Goal: Transaction & Acquisition: Purchase product/service

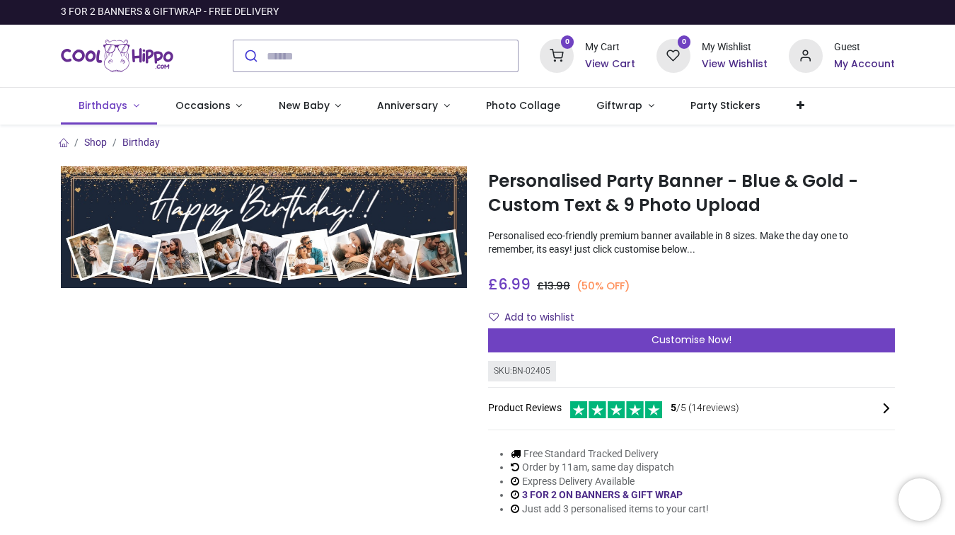
click at [123, 106] on span "Birthdays" at bounding box center [103, 105] width 49 height 14
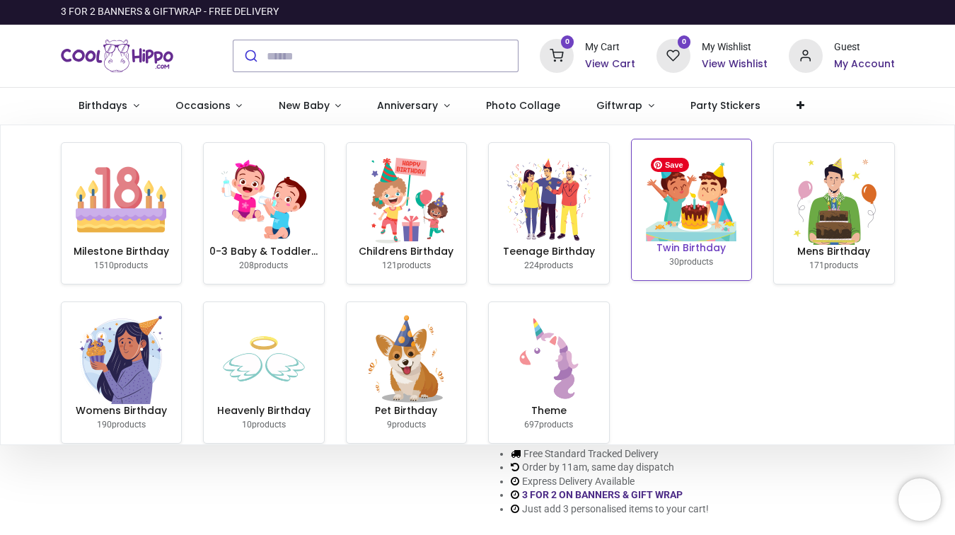
click at [700, 236] on img at bounding box center [691, 196] width 91 height 91
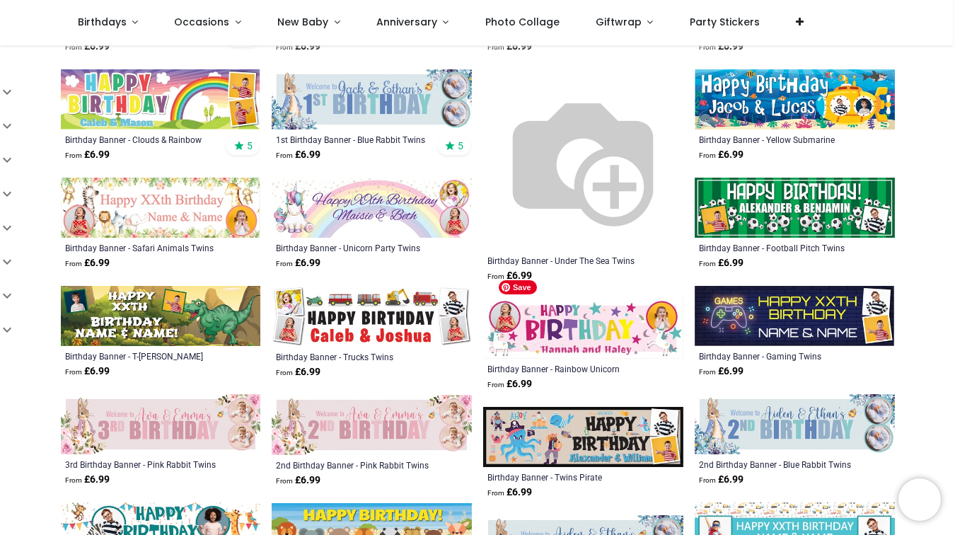
scroll to position [364, 0]
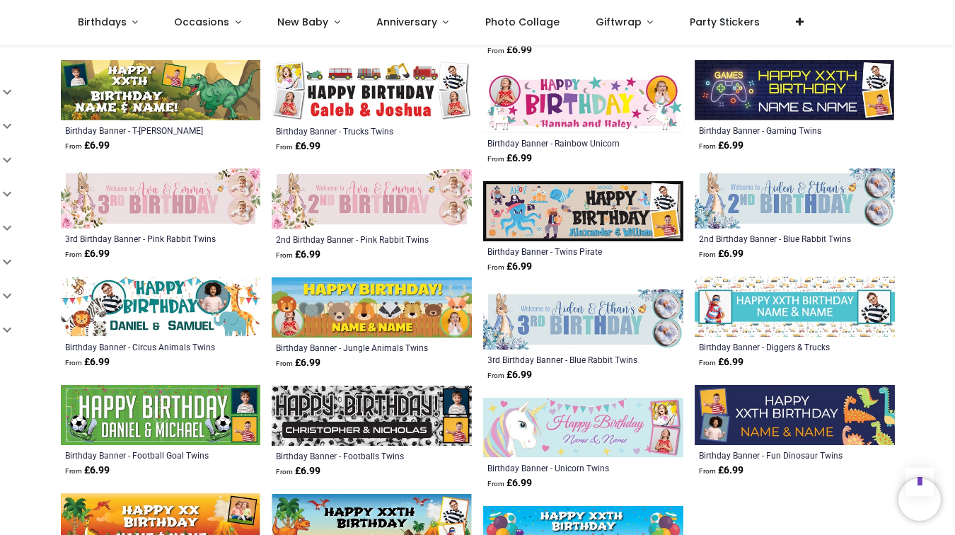
scroll to position [558, 0]
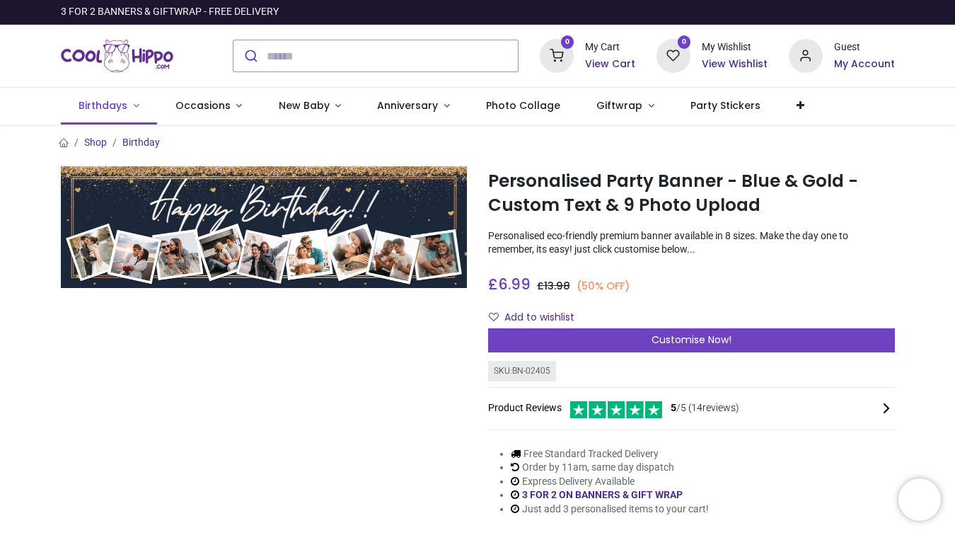
click at [127, 110] on link "Birthdays" at bounding box center [109, 106] width 97 height 37
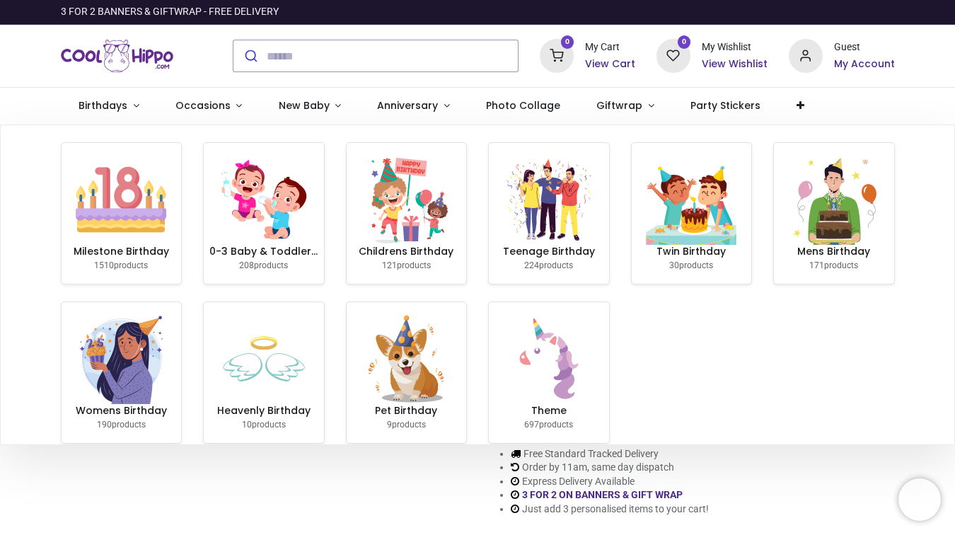
scroll to position [17, 0]
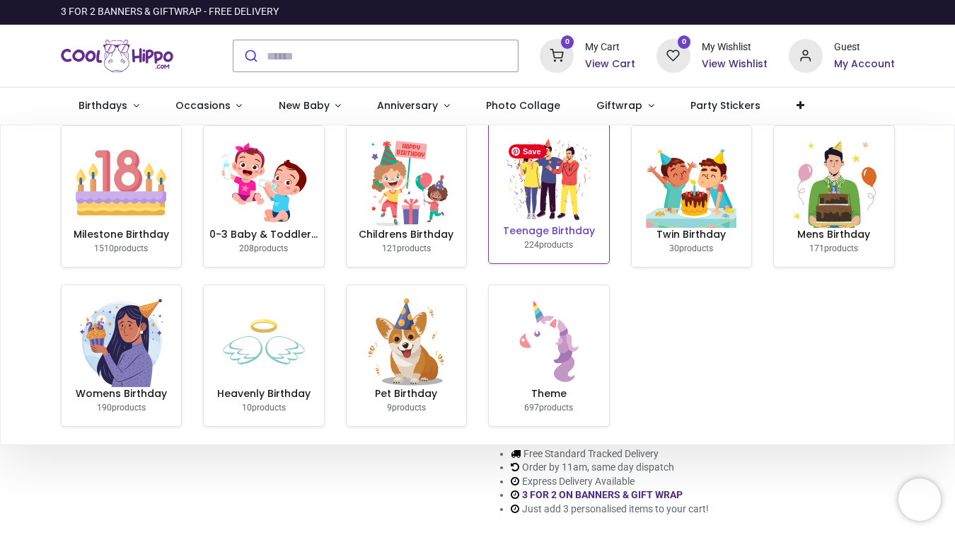
click at [525, 204] on img at bounding box center [549, 179] width 91 height 91
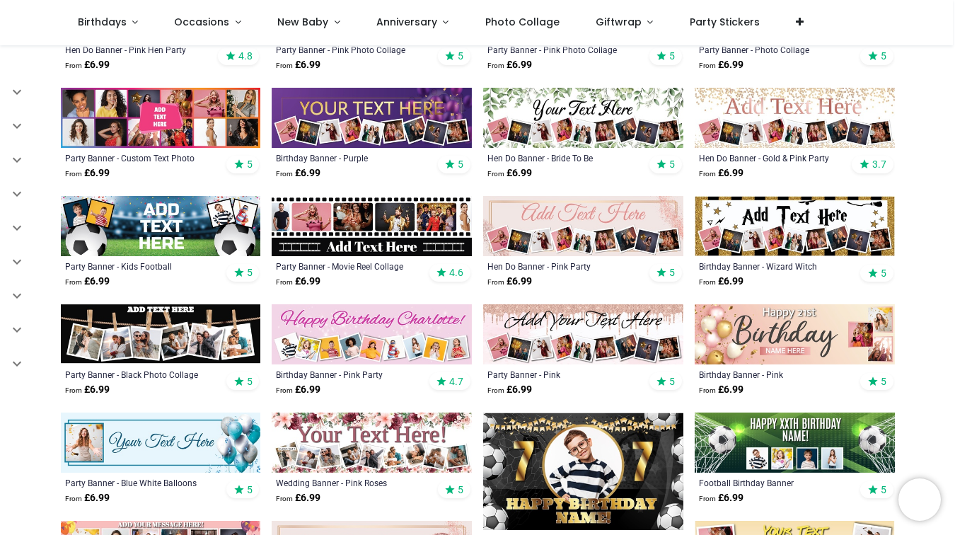
scroll to position [456, 0]
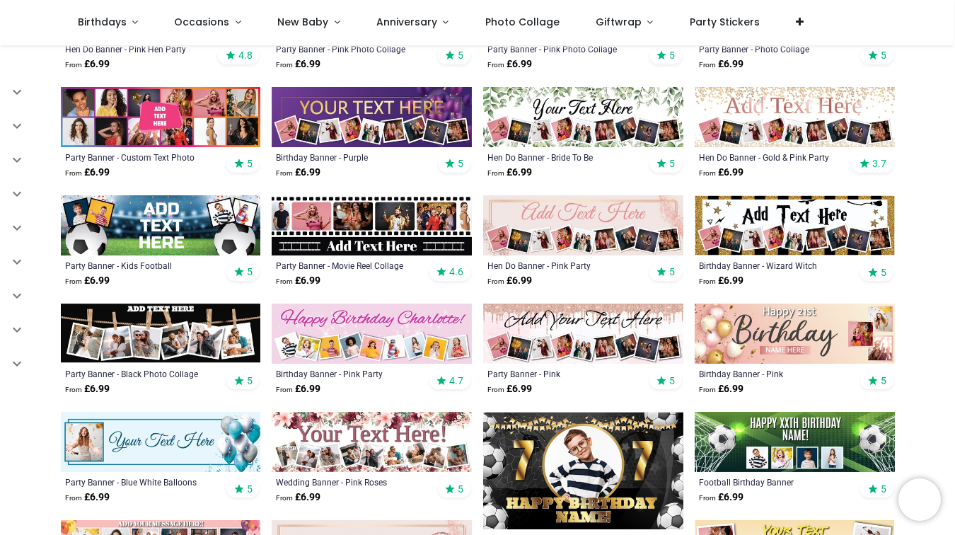
click at [385, 233] on img at bounding box center [372, 225] width 200 height 60
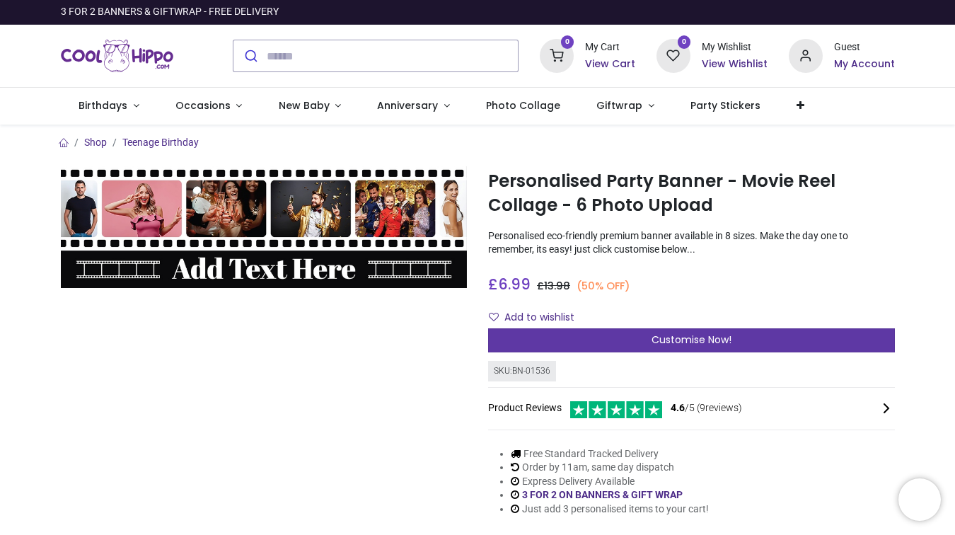
click at [575, 337] on div "Customise Now!" at bounding box center [691, 340] width 407 height 24
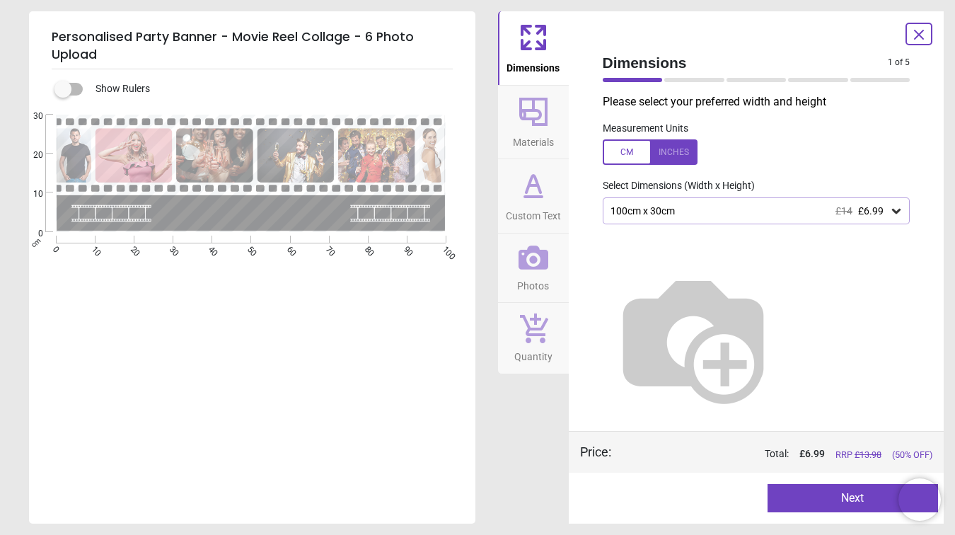
click at [900, 209] on icon at bounding box center [896, 211] width 14 height 14
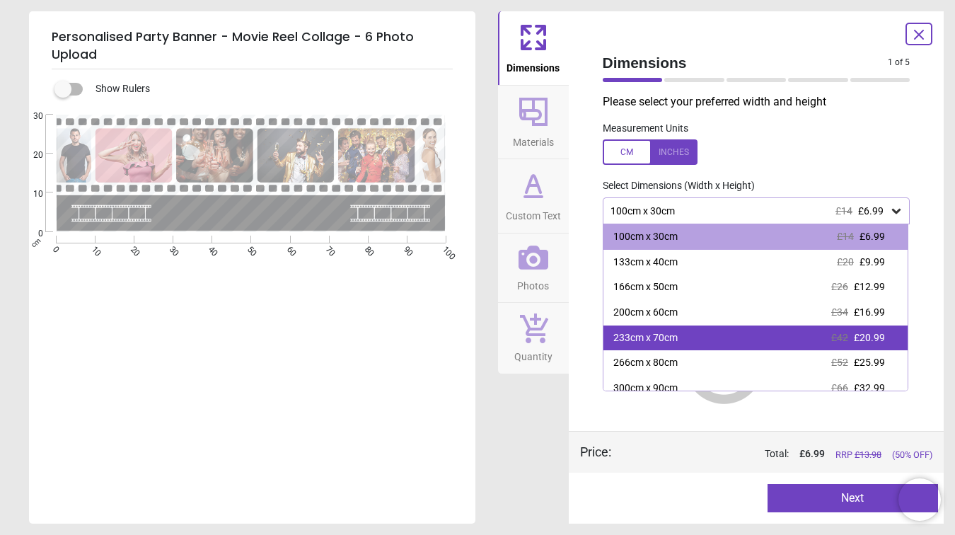
click at [854, 340] on span "£20.99" at bounding box center [869, 337] width 31 height 11
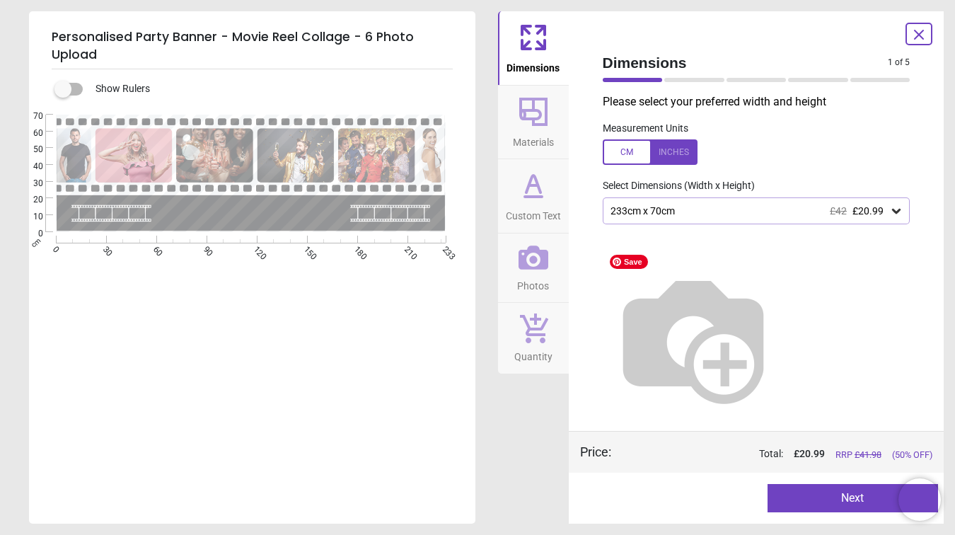
click at [784, 304] on img at bounding box center [693, 337] width 181 height 181
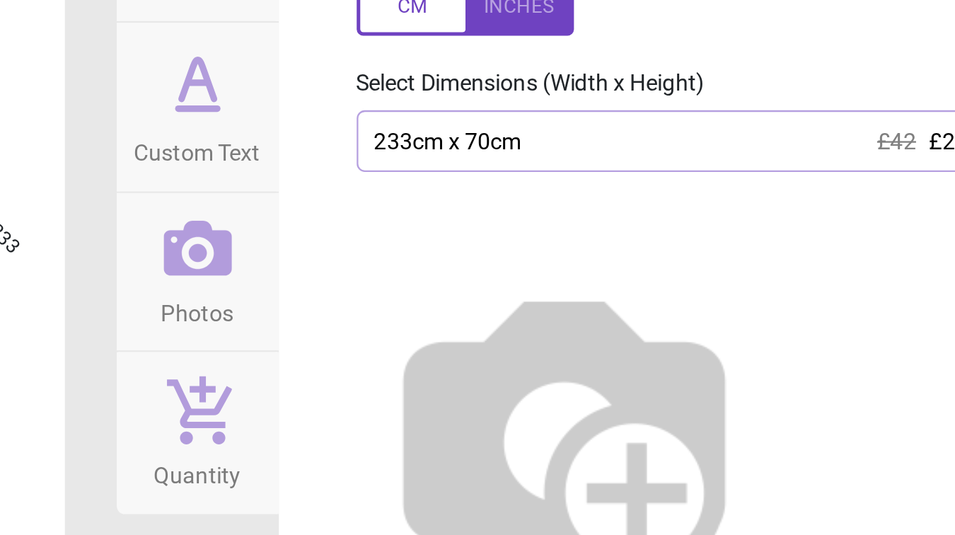
click at [801, 219] on div "233cm x 70cm £42 £20.99" at bounding box center [757, 210] width 308 height 27
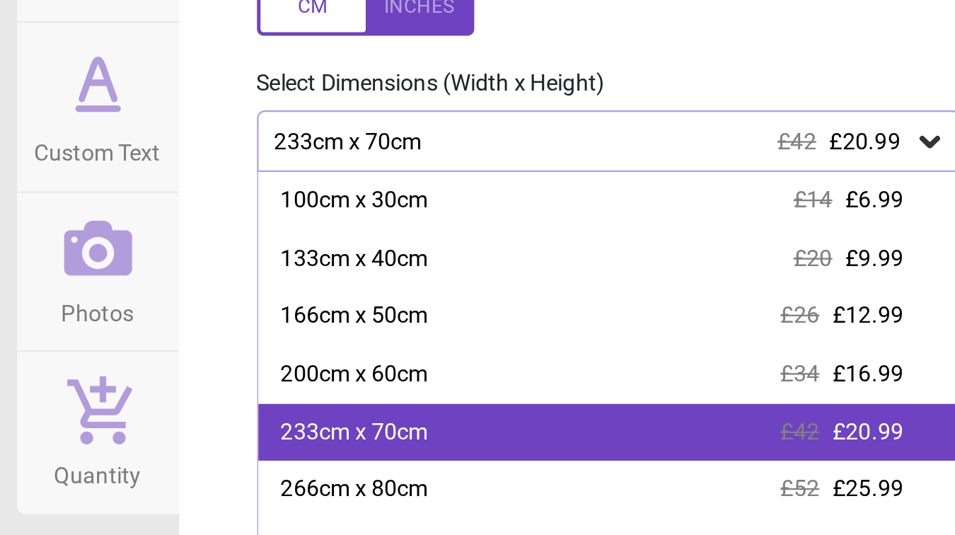
click at [786, 336] on div "233cm x 70cm £42 £20.99" at bounding box center [755, 337] width 305 height 25
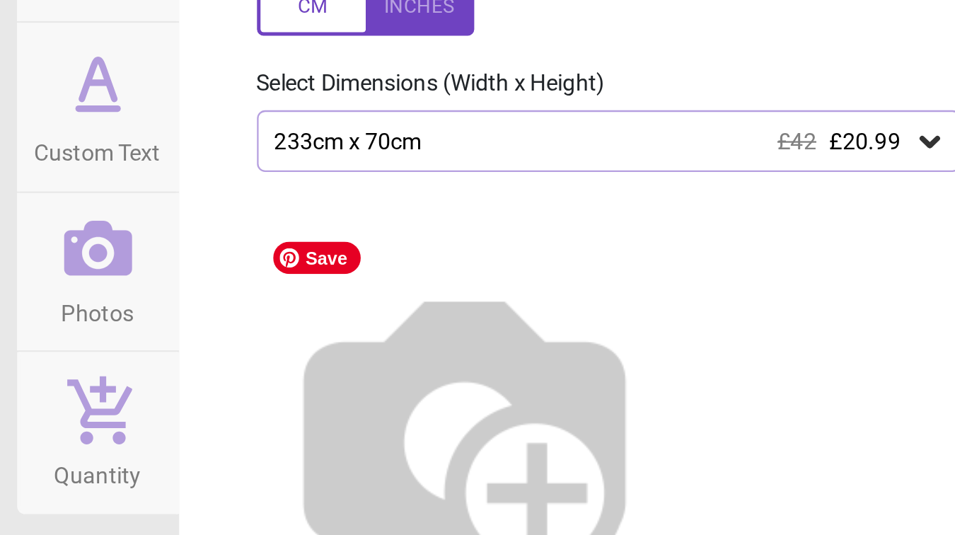
click at [721, 290] on img at bounding box center [693, 337] width 181 height 181
click at [721, 289] on img at bounding box center [693, 337] width 181 height 181
click at [831, 208] on span "£42" at bounding box center [838, 210] width 17 height 11
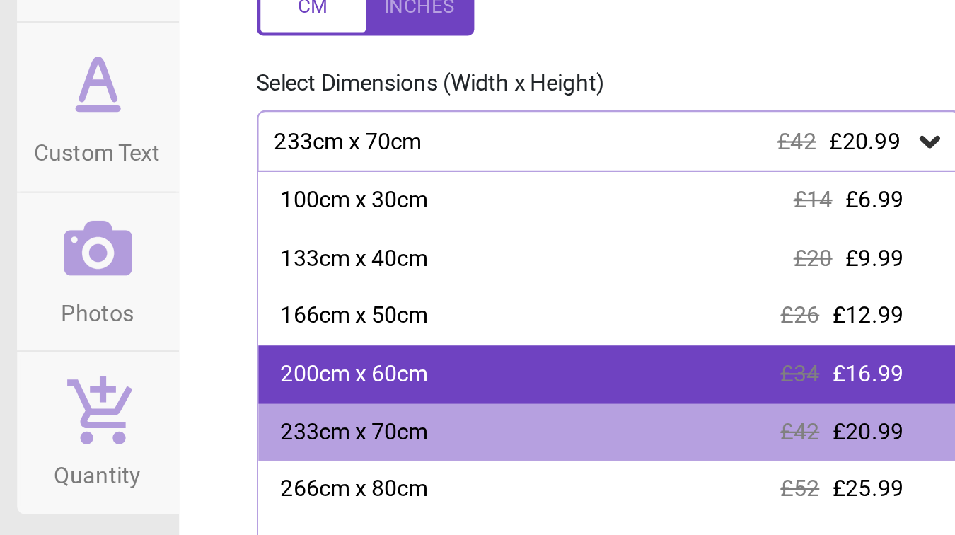
click at [802, 309] on div "200cm x 60cm £34 £16.99" at bounding box center [755, 312] width 305 height 25
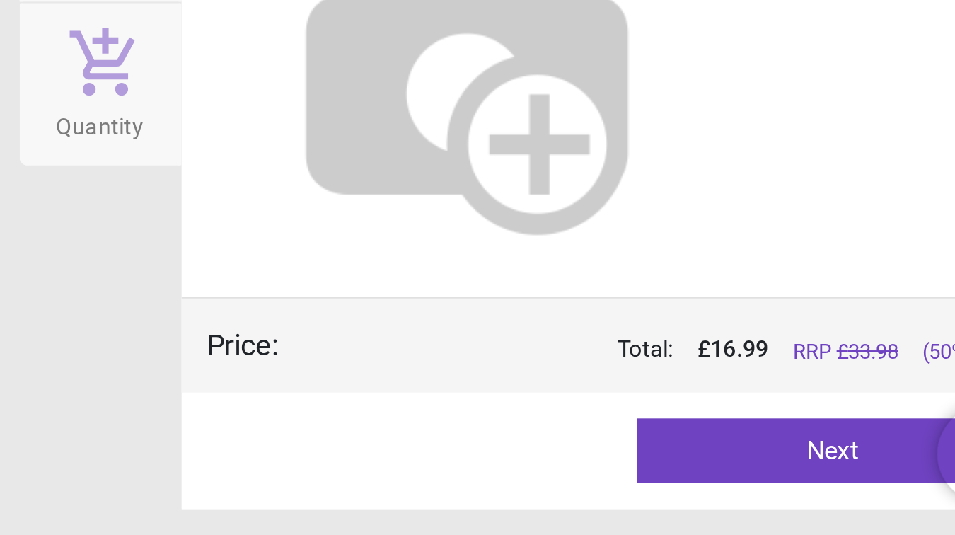
click at [797, 500] on button "Next" at bounding box center [852, 498] width 170 height 28
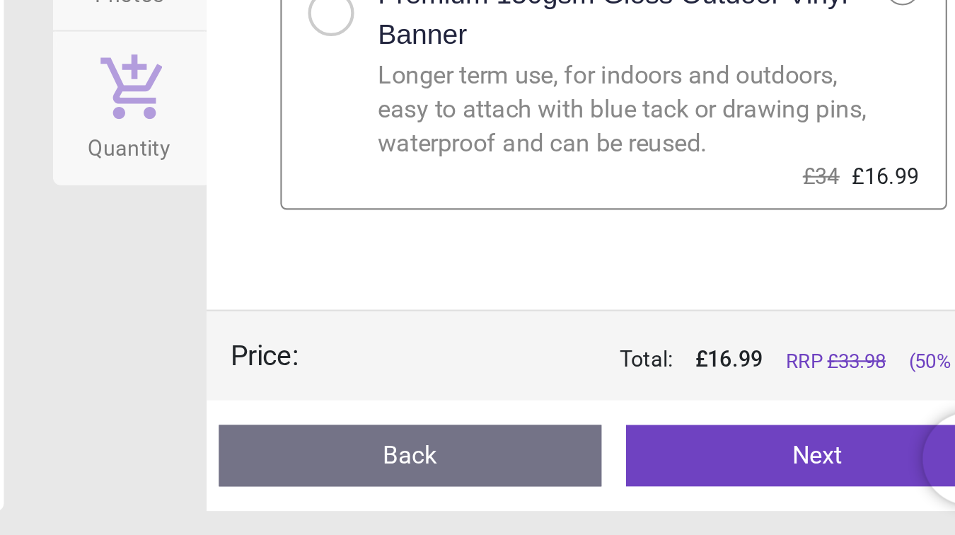
click at [808, 498] on button "Next" at bounding box center [850, 498] width 176 height 28
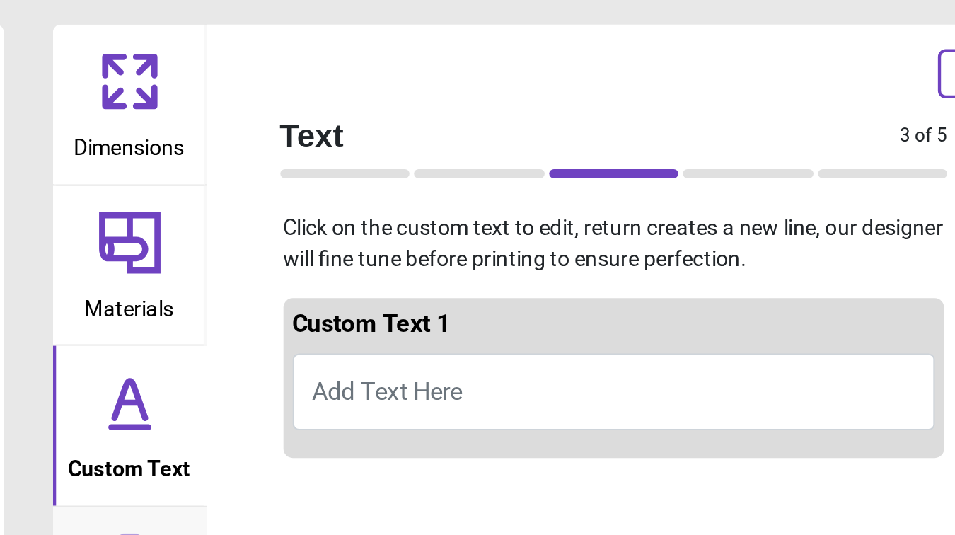
click at [808, 180] on button "Add Text Here" at bounding box center [756, 180] width 296 height 35
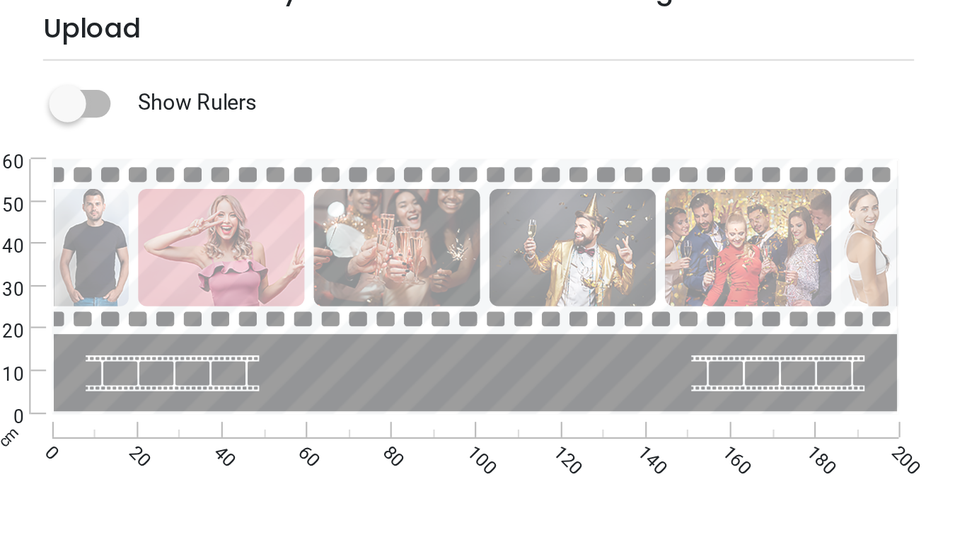
scroll to position [1, 0]
click at [285, 210] on textarea "**********" at bounding box center [251, 215] width 188 height 25
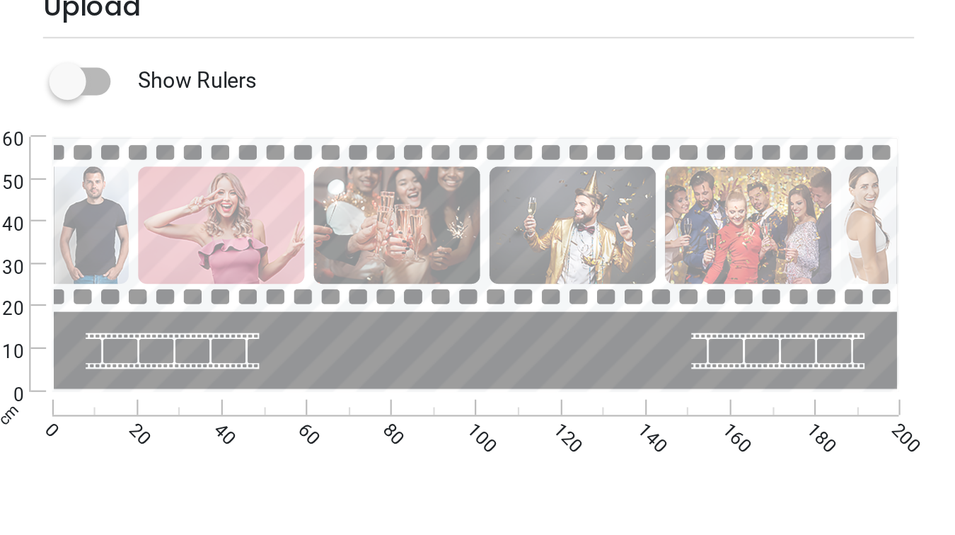
type textarea "**********"
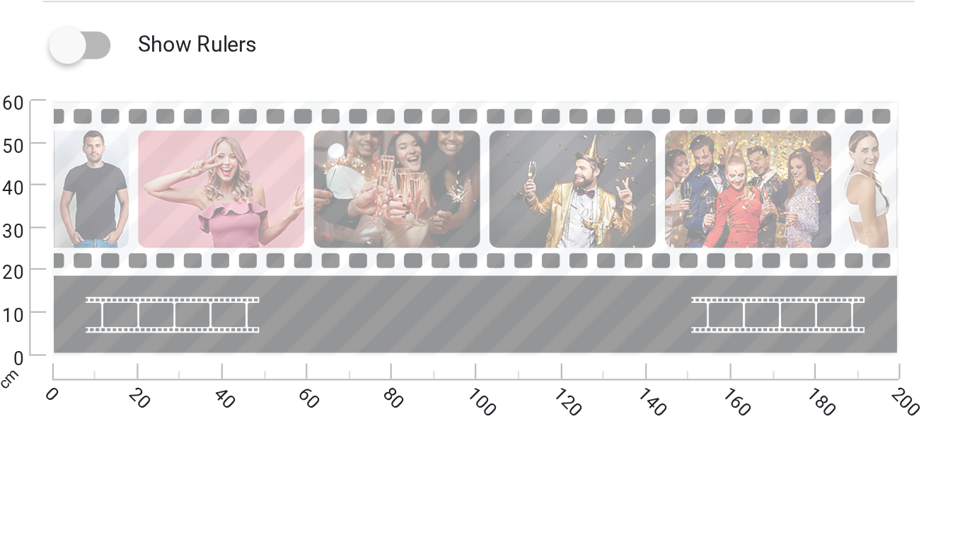
click at [63, 89] on label at bounding box center [63, 89] width 0 height 0
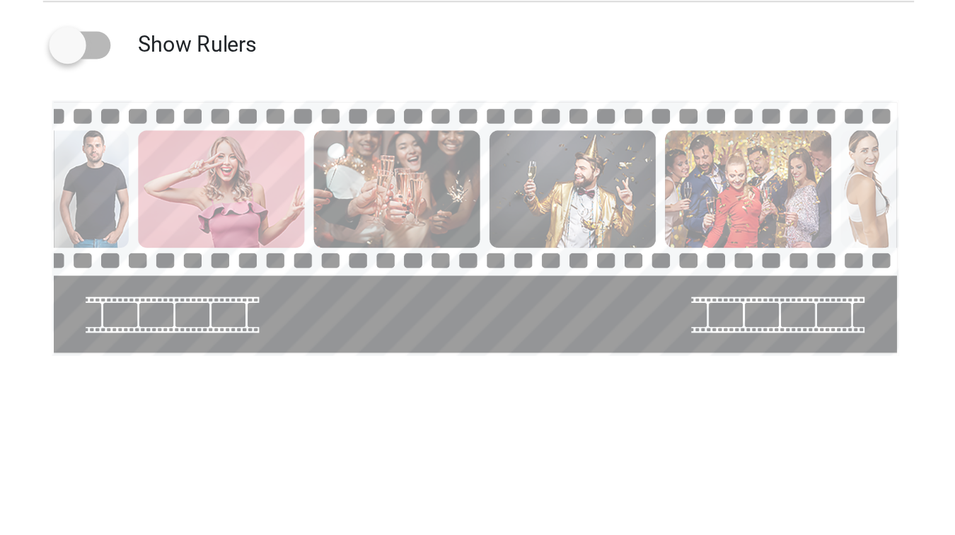
click at [63, 89] on label at bounding box center [63, 89] width 0 height 0
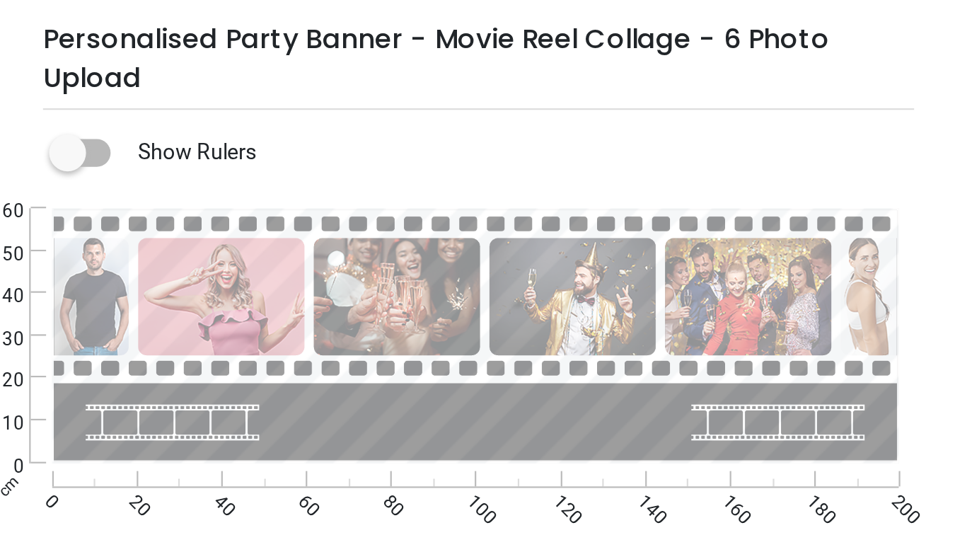
drag, startPoint x: 287, startPoint y: 224, endPoint x: 168, endPoint y: 207, distance: 119.9
click at [168, 207] on textarea "**********" at bounding box center [251, 215] width 188 height 25
click at [206, 94] on div "Show Rulers" at bounding box center [269, 89] width 412 height 17
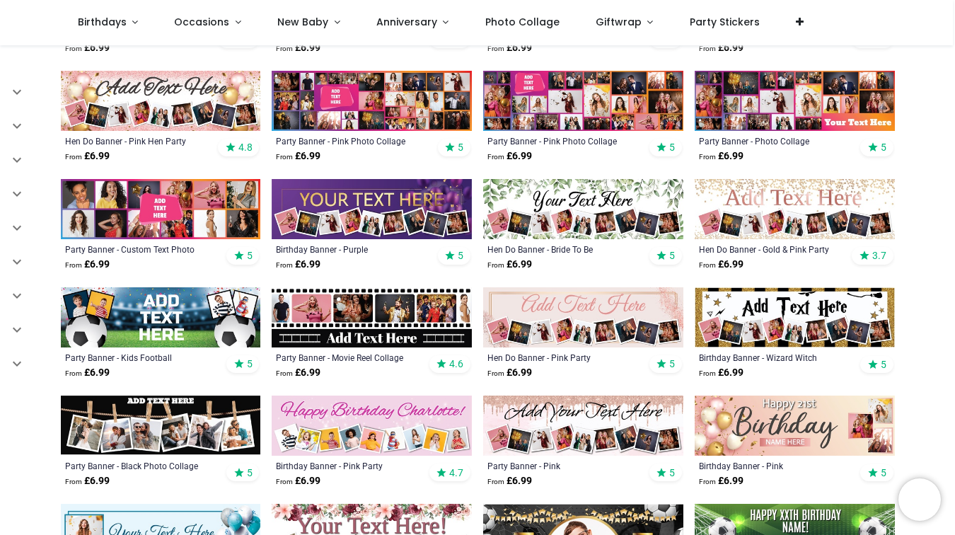
scroll to position [416, 0]
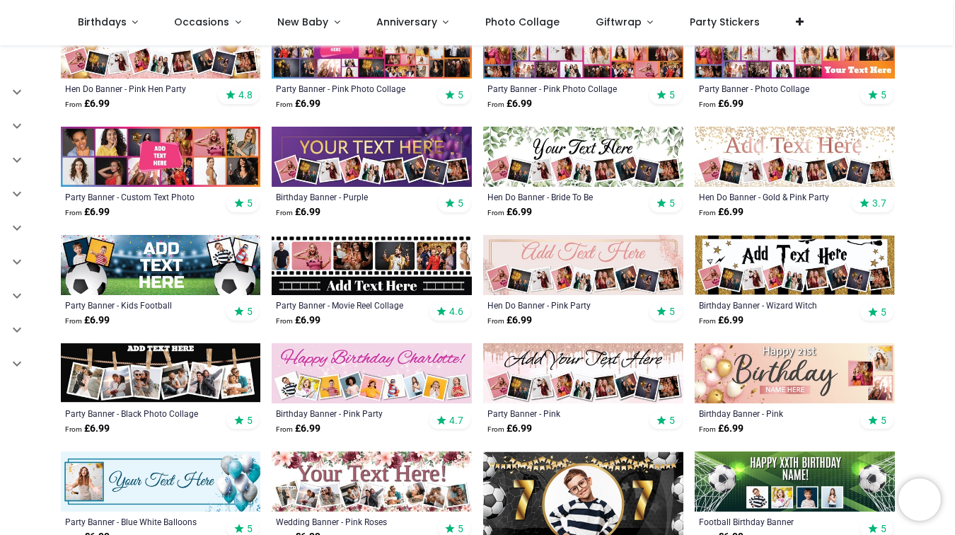
click at [307, 271] on img at bounding box center [372, 265] width 200 height 60
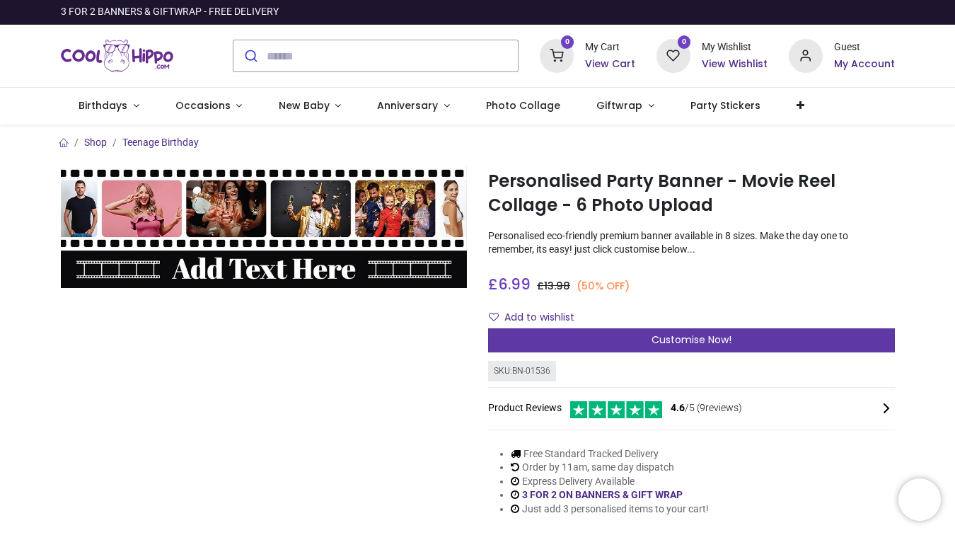
click at [538, 335] on div "Customise Now!" at bounding box center [691, 340] width 407 height 24
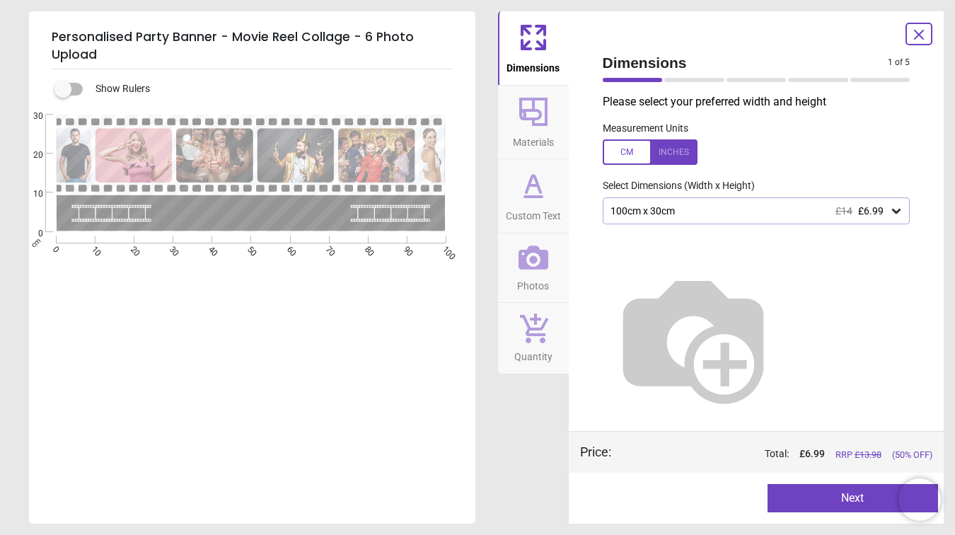
click at [717, 210] on div "100cm x 30cm £14 £6.99" at bounding box center [749, 211] width 281 height 12
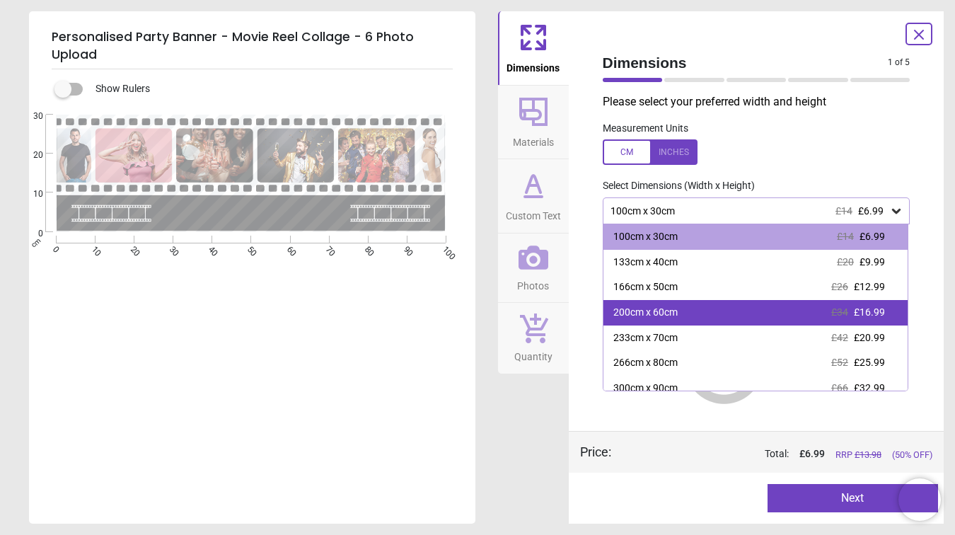
click at [677, 306] on div "200cm x 60cm" at bounding box center [645, 313] width 64 height 14
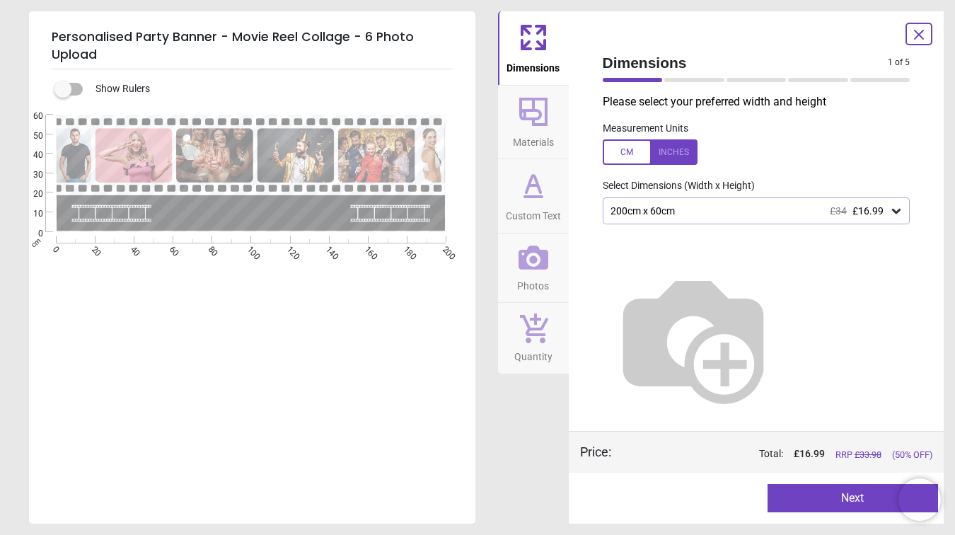
click at [814, 494] on button "Next" at bounding box center [852, 498] width 170 height 28
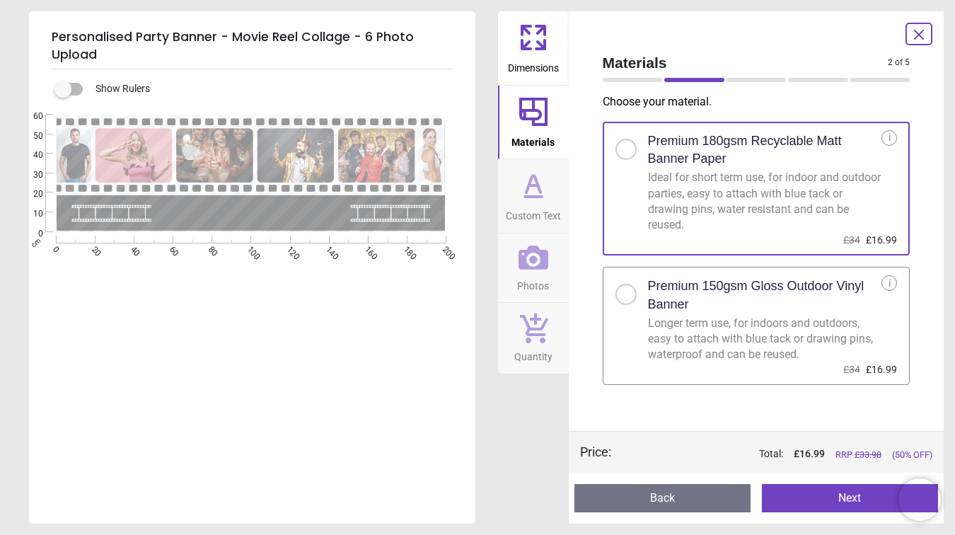
click at [634, 296] on div at bounding box center [625, 294] width 21 height 21
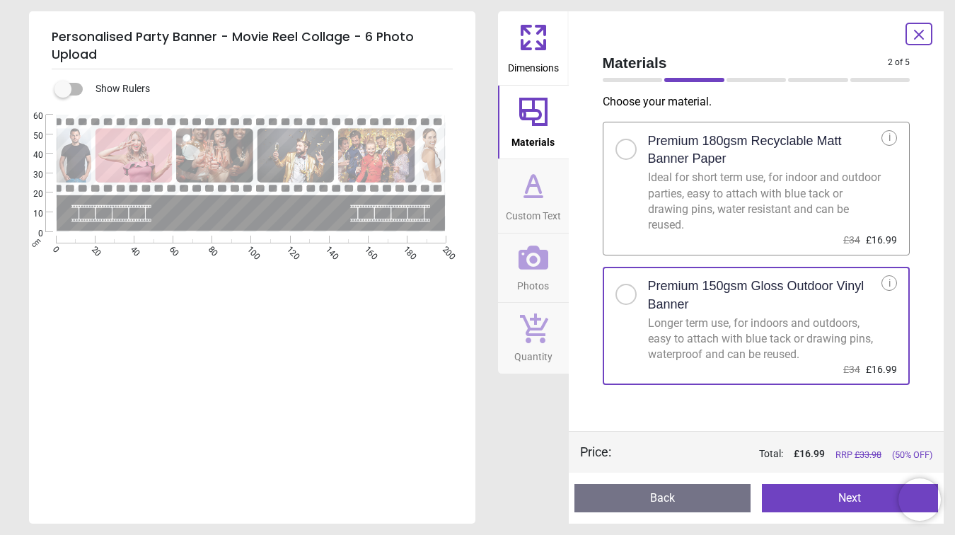
click at [822, 499] on button "Next" at bounding box center [850, 498] width 176 height 28
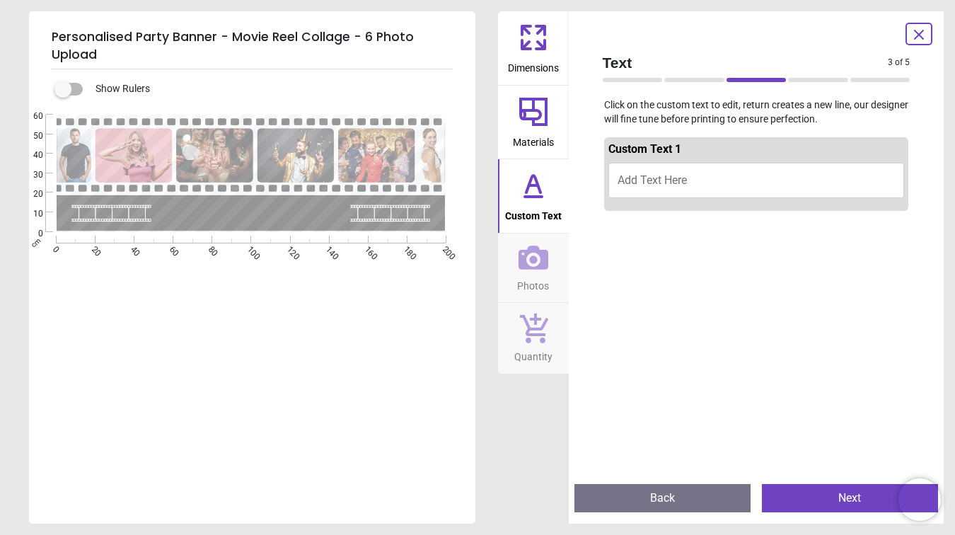
click at [731, 178] on button "Add Text Here" at bounding box center [756, 180] width 296 height 35
paste textarea "**********"
type textarea "**********"
click at [688, 195] on button "Happy 14th Birthday Maria & Gabby xxx" at bounding box center [756, 183] width 296 height 40
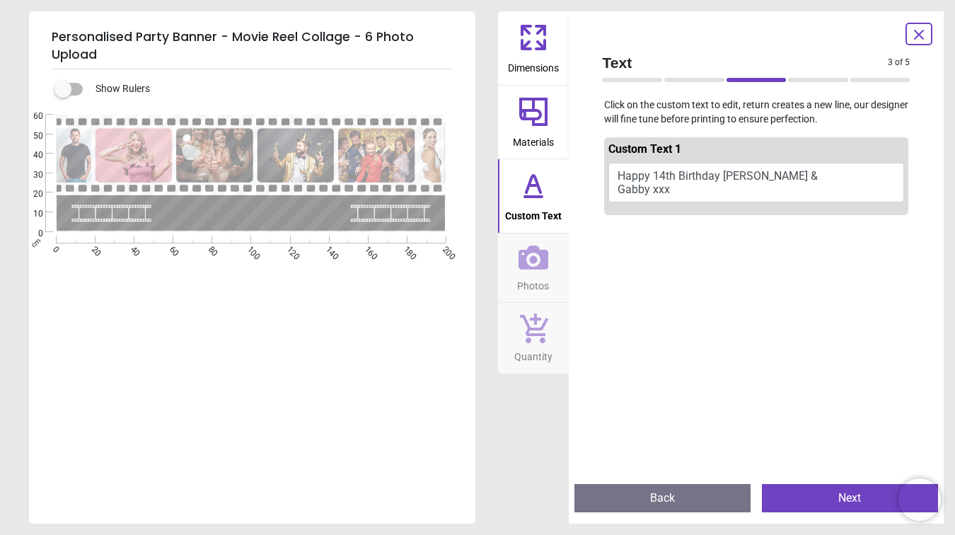
click at [689, 187] on button "Happy 14th Birthday Maria & Gabby xxx" at bounding box center [756, 183] width 296 height 40
click at [555, 207] on span "Custom Text" at bounding box center [533, 212] width 57 height 21
click at [618, 187] on button "Happy 14th Birthday Maria & Gabby xxx" at bounding box center [756, 183] width 296 height 40
click at [622, 187] on button "Happy 14th Birthday Maria & Gabby xxx" at bounding box center [756, 183] width 296 height 40
click at [632, 191] on button "Happy 14th Birthday Maria & Gabby xxx" at bounding box center [756, 183] width 296 height 40
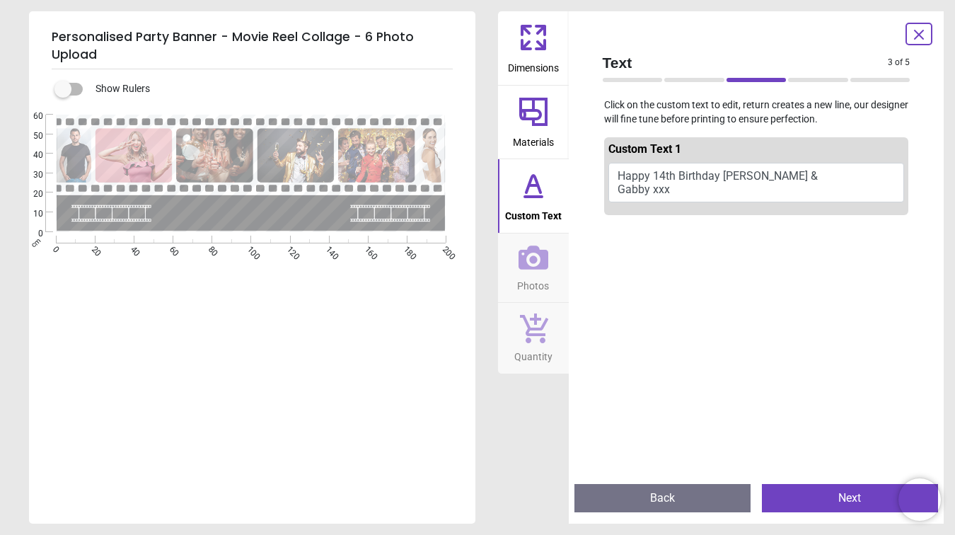
click at [617, 192] on button "Happy 14th Birthday Maria & Gabby xxx" at bounding box center [756, 183] width 296 height 40
click at [620, 192] on button "Happy 14th Birthday Maria & Gabby xxx" at bounding box center [756, 183] width 296 height 40
click at [552, 201] on button "Custom Text" at bounding box center [533, 196] width 71 height 74
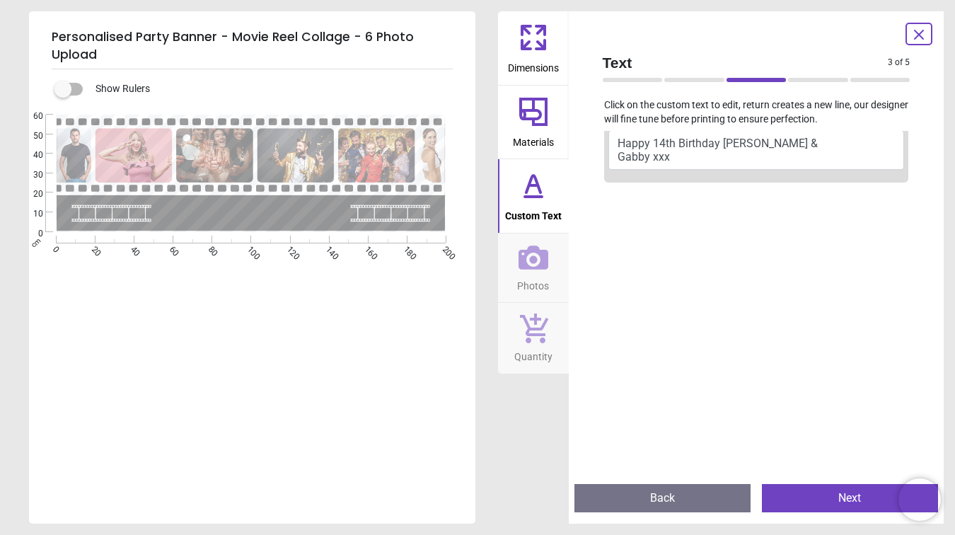
scroll to position [0, 0]
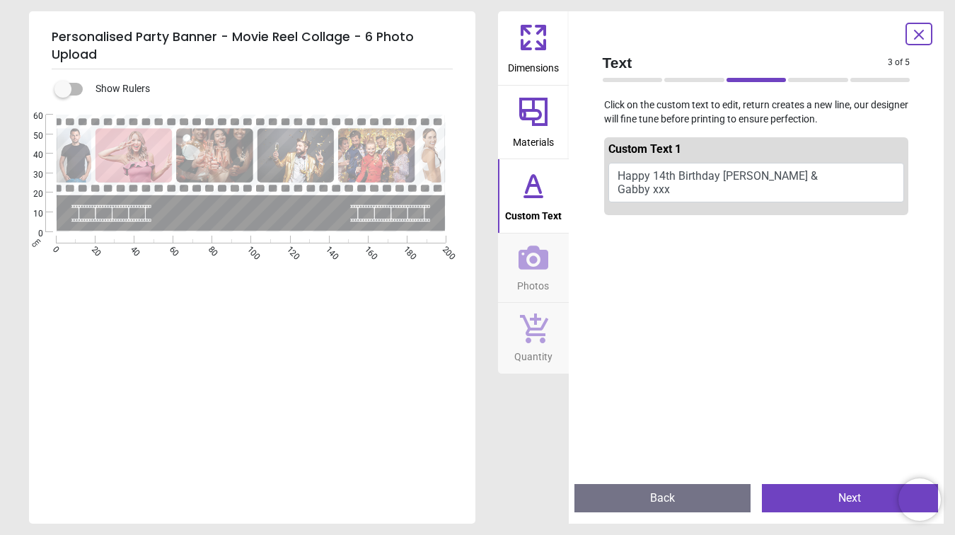
click at [762, 175] on button "Happy 14th Birthday Maria & Gabby xxx" at bounding box center [756, 183] width 296 height 40
click at [740, 189] on button "Happy 14th Birthday Maria & Gabby xxx" at bounding box center [756, 183] width 296 height 40
click at [527, 274] on span "Photos" at bounding box center [533, 282] width 32 height 21
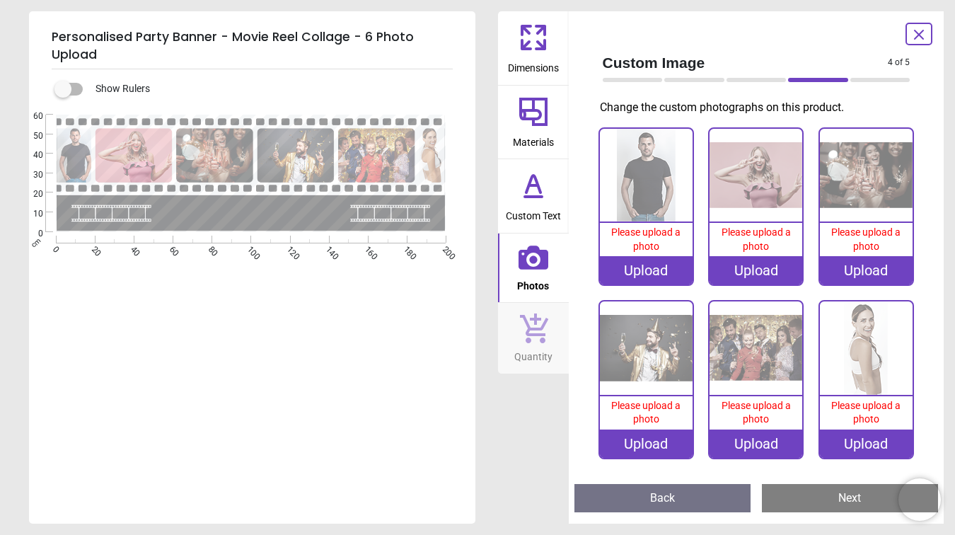
scroll to position [1, 0]
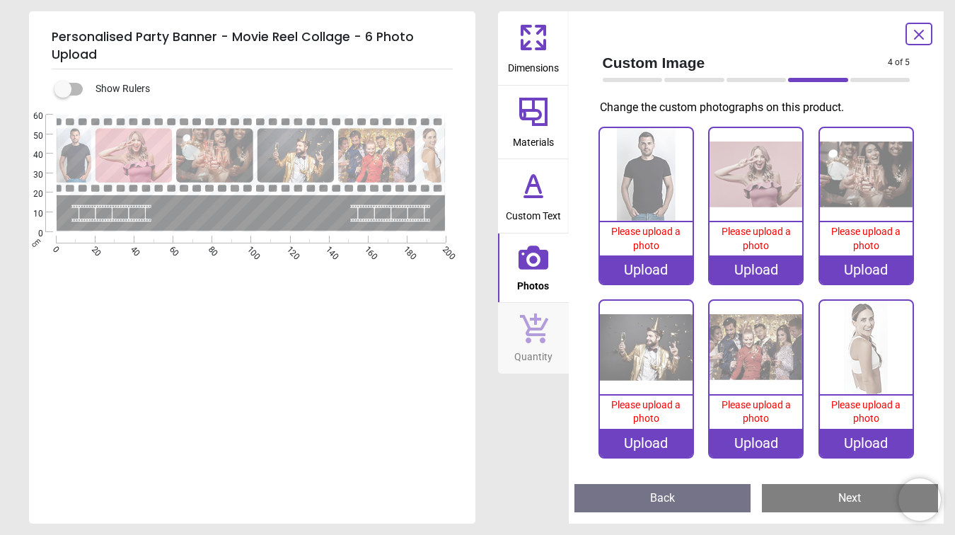
click at [632, 265] on div "Upload" at bounding box center [646, 269] width 93 height 28
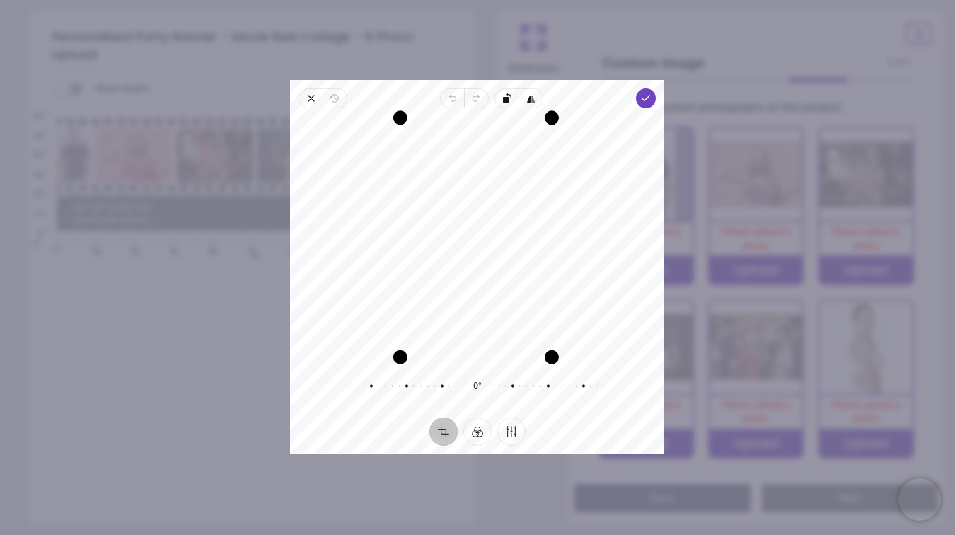
drag, startPoint x: 403, startPoint y: 274, endPoint x: 395, endPoint y: 274, distance: 7.8
click at [395, 274] on div "Drag edge l" at bounding box center [400, 237] width 14 height 239
drag, startPoint x: 404, startPoint y: 120, endPoint x: 389, endPoint y: 132, distance: 19.1
click at [389, 132] on div "Recenter" at bounding box center [477, 238] width 352 height 236
click at [649, 93] on icon "button" at bounding box center [646, 98] width 11 height 11
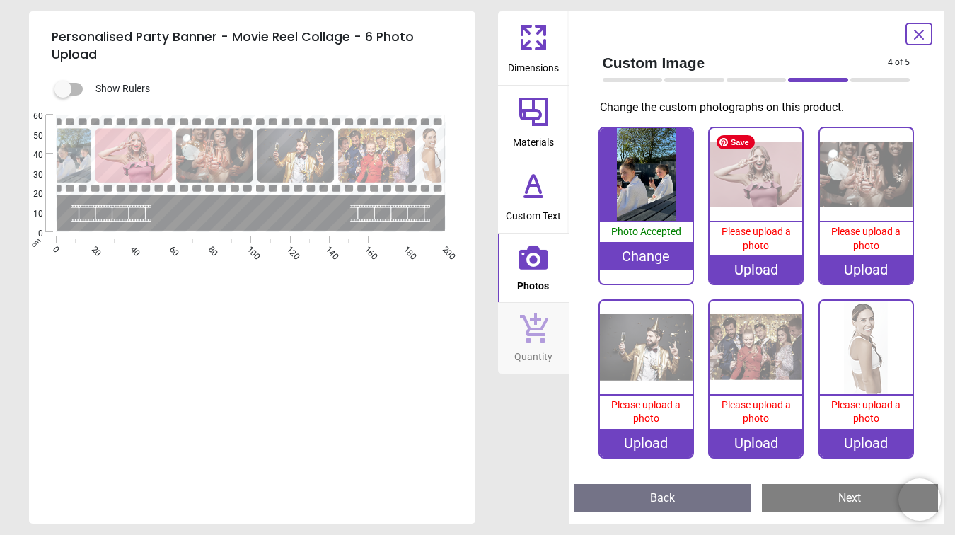
click at [749, 191] on img at bounding box center [755, 174] width 93 height 93
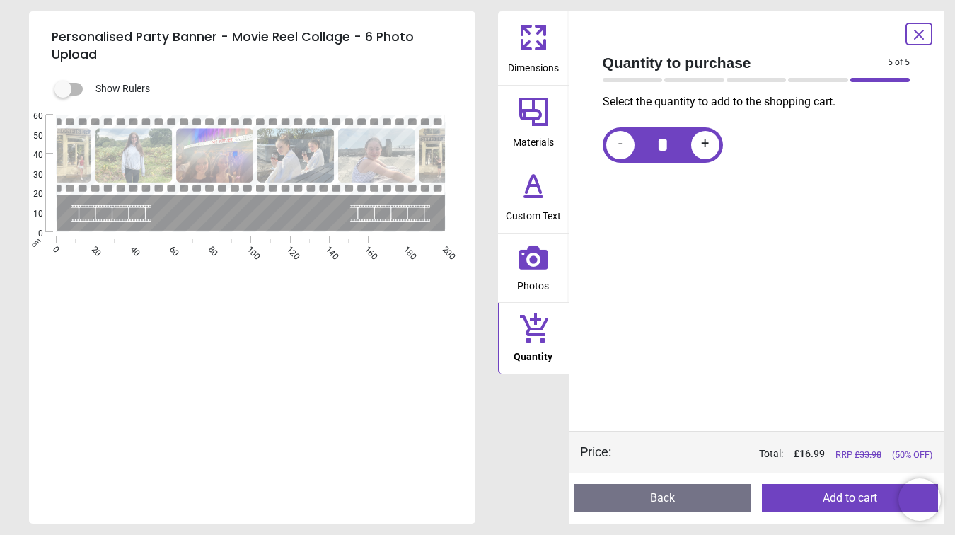
scroll to position [53, 0]
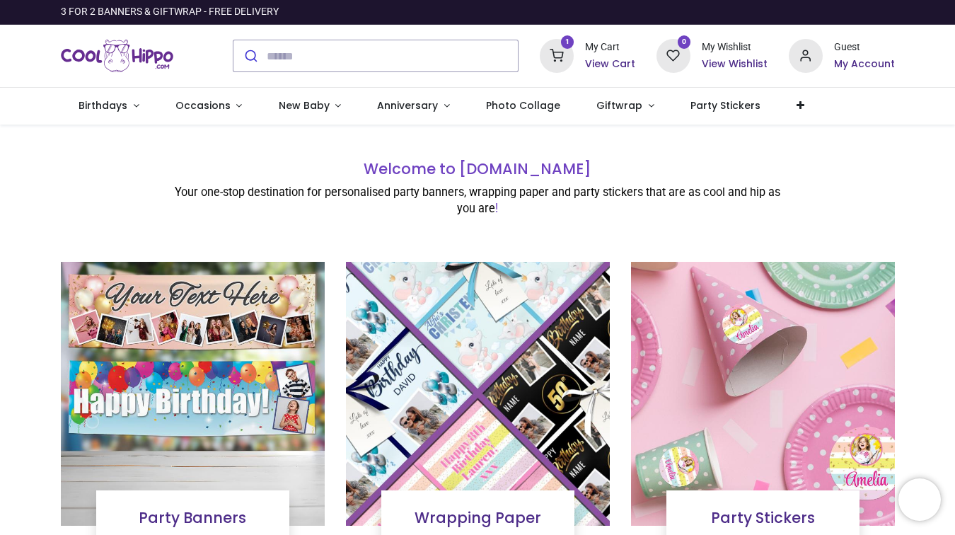
click at [601, 64] on h6 "View Cart" at bounding box center [610, 64] width 50 height 14
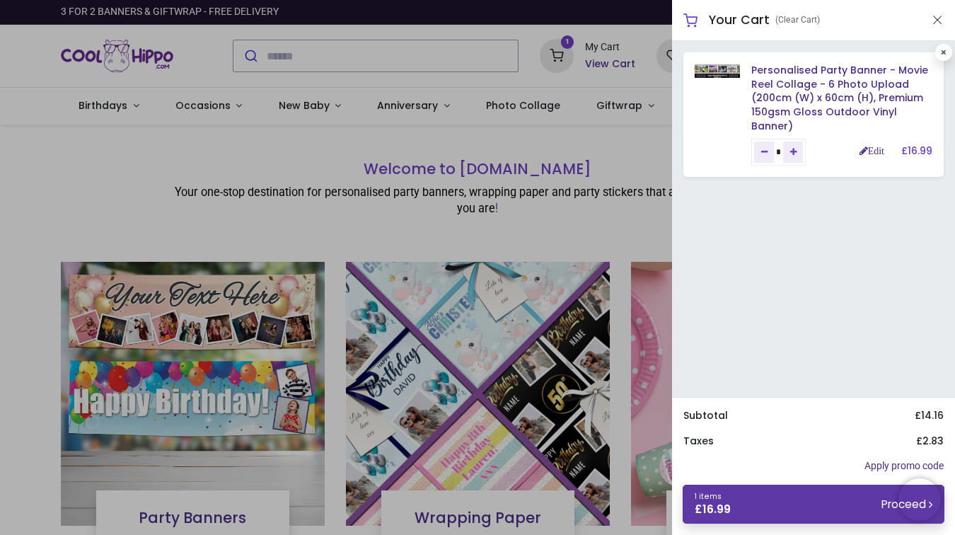
click at [864, 502] on link "1 items £ 16.99 Proceed" at bounding box center [814, 504] width 262 height 39
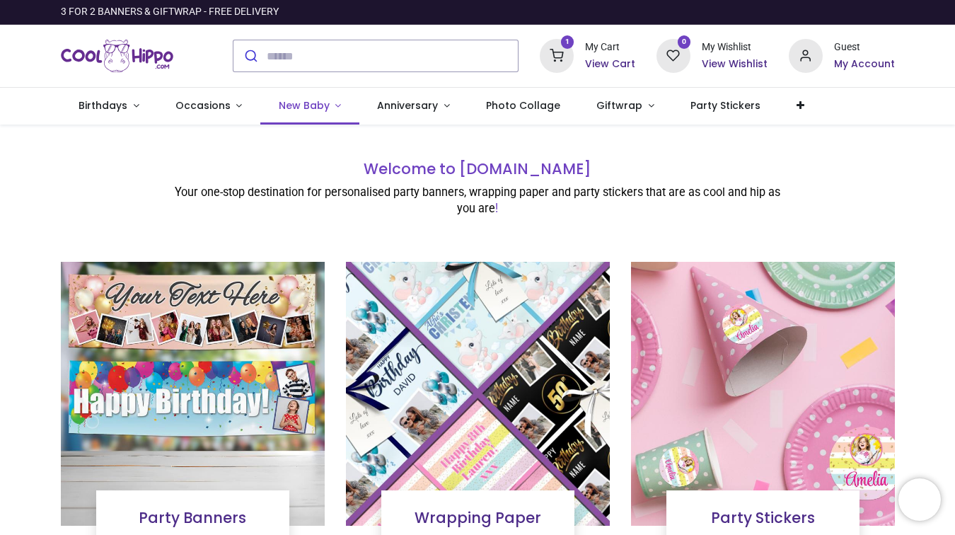
click at [289, 104] on span "New Baby" at bounding box center [304, 105] width 51 height 14
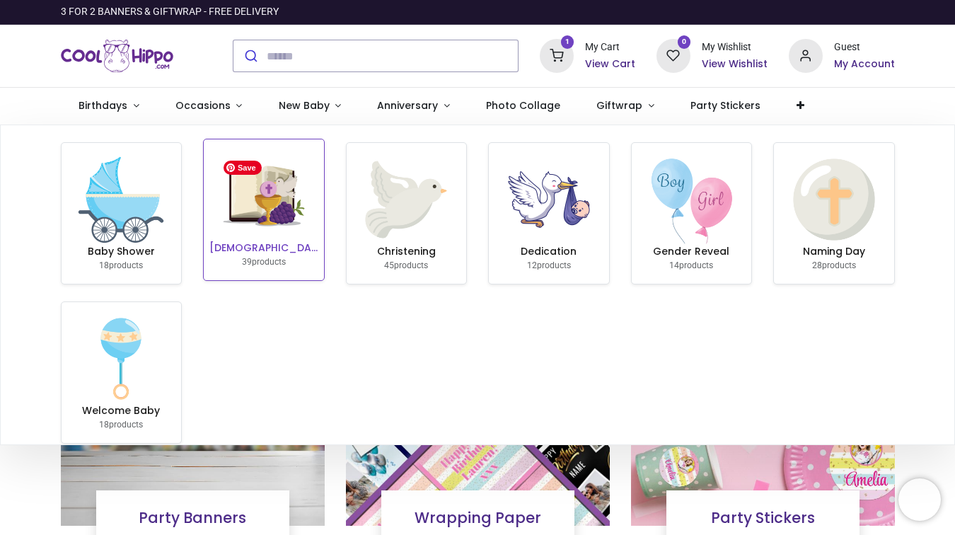
click at [281, 213] on img at bounding box center [264, 196] width 91 height 91
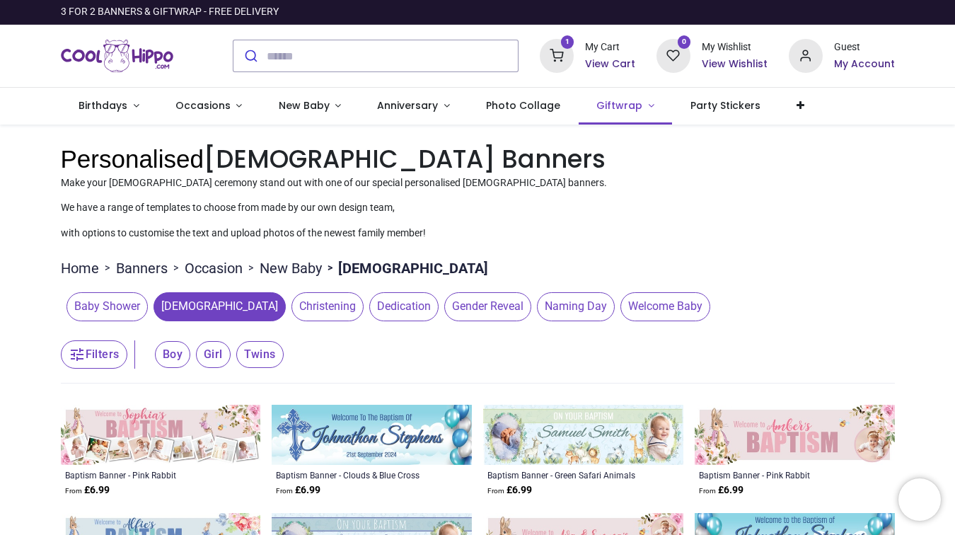
click at [638, 113] on link "Giftwrap" at bounding box center [626, 106] width 94 height 37
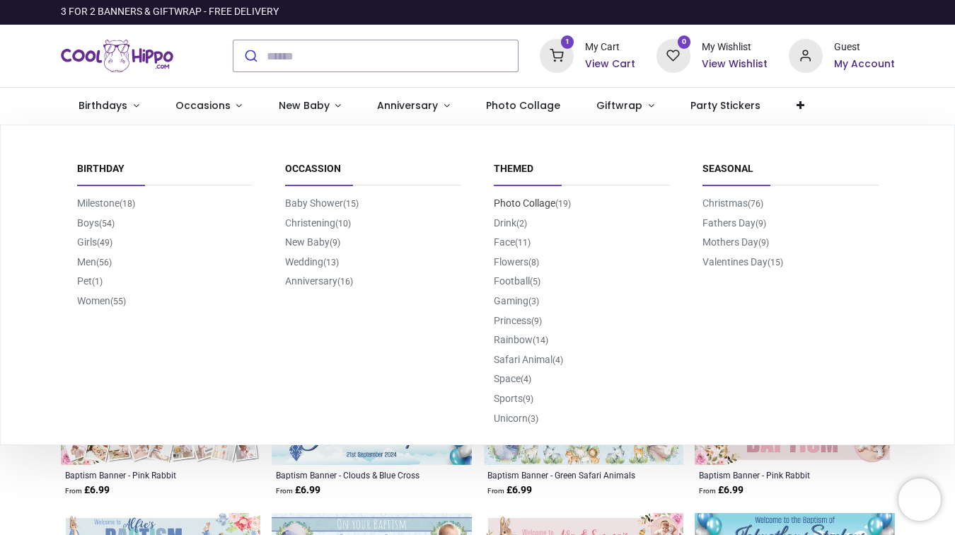
click at [538, 204] on link "Photo Collage (19)" at bounding box center [532, 202] width 77 height 11
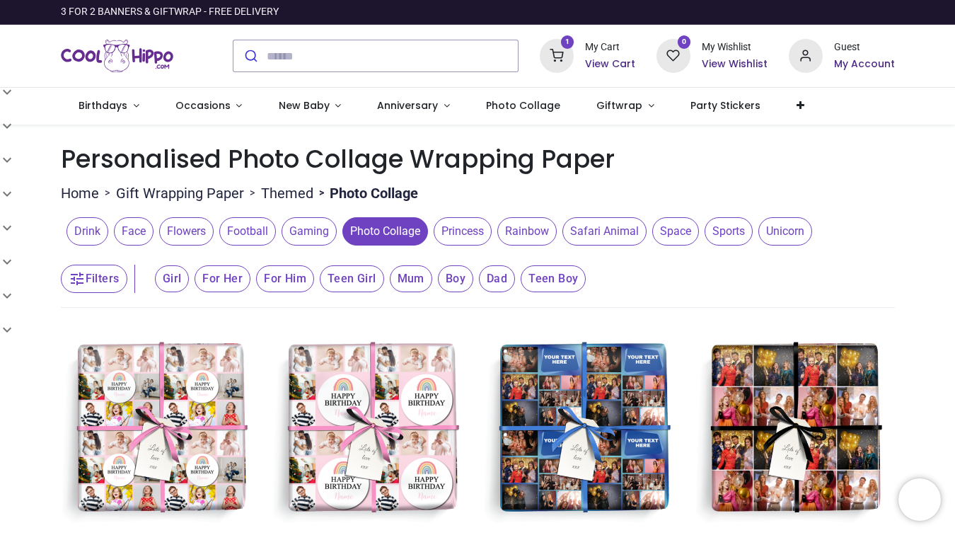
click at [606, 65] on h6 "View Cart" at bounding box center [610, 64] width 50 height 14
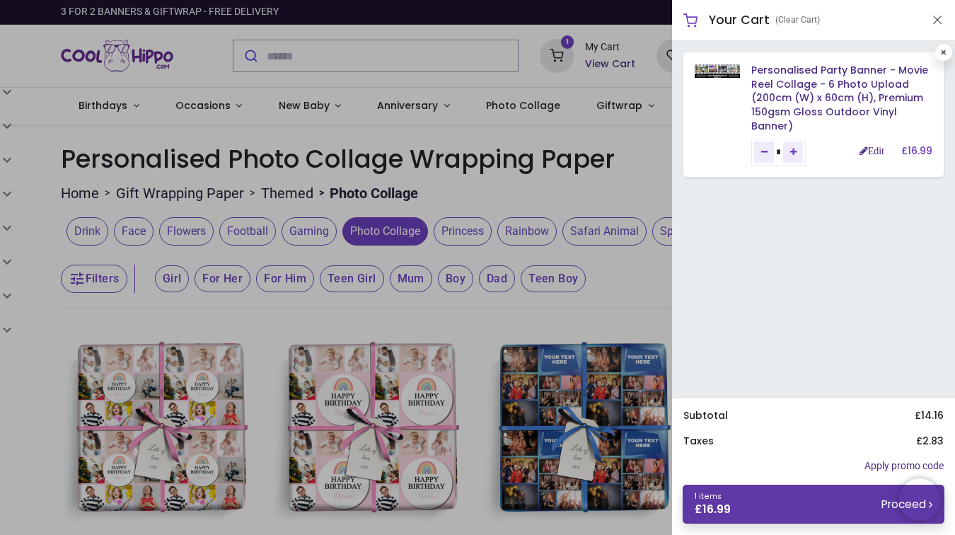
click at [762, 494] on link "1 items £ 16.99 Proceed" at bounding box center [814, 504] width 262 height 39
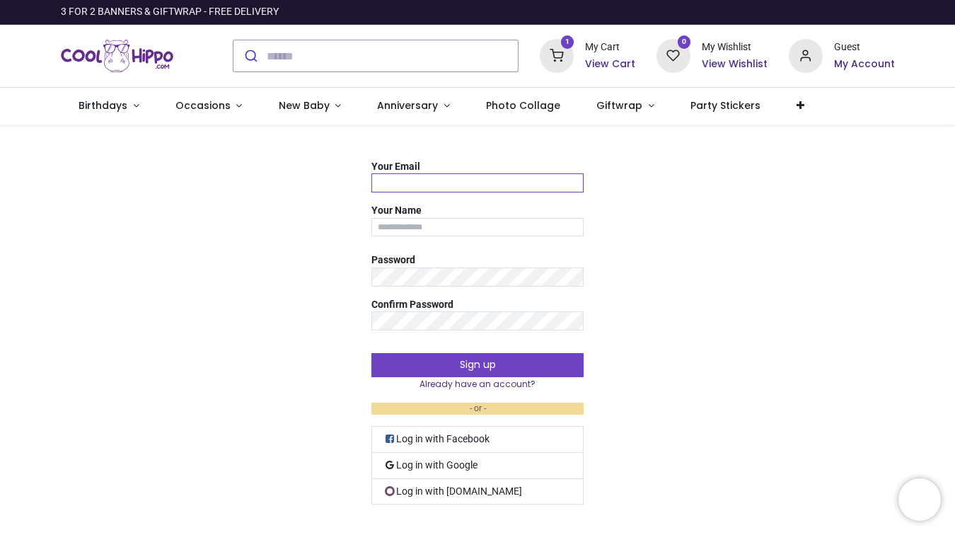
click at [427, 180] on input "Your Email" at bounding box center [477, 182] width 212 height 19
type input "**********"
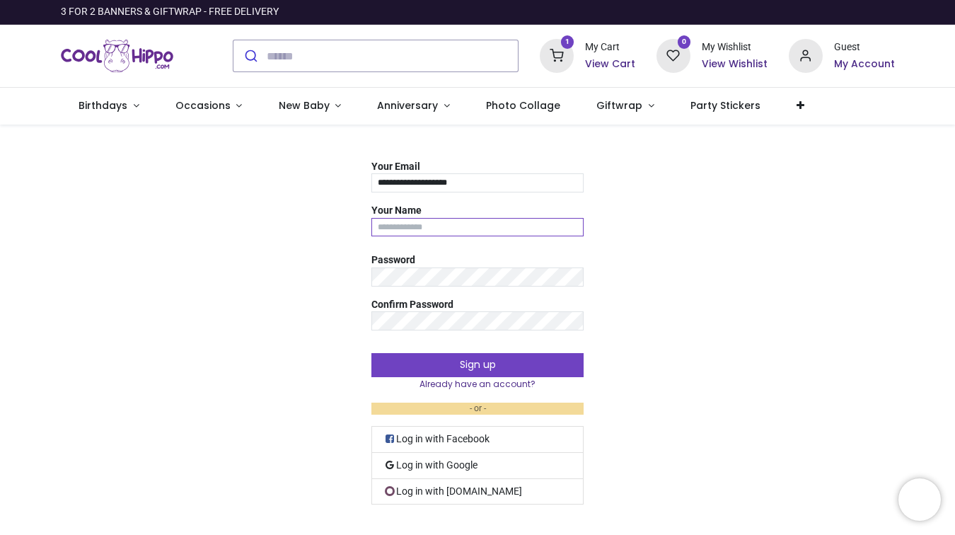
type input "**********"
click at [614, 63] on h6 "View Cart" at bounding box center [610, 64] width 50 height 14
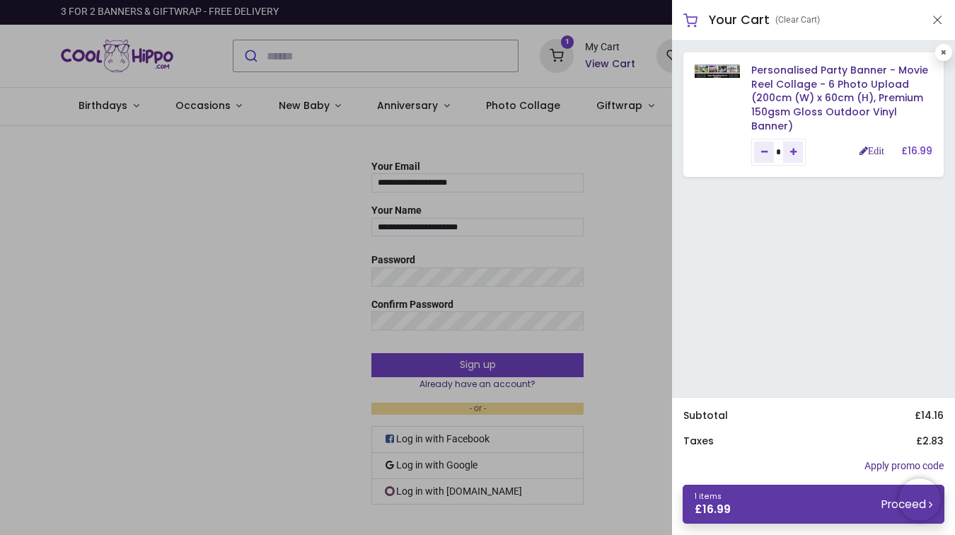
click at [859, 501] on link "1 items £ 16.99 Proceed" at bounding box center [814, 504] width 262 height 39
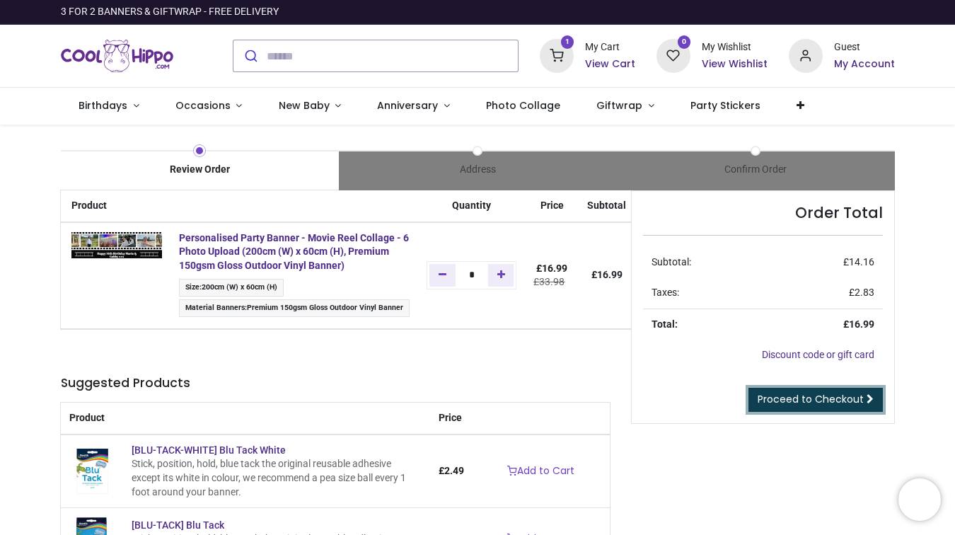
click at [794, 400] on span "Proceed to Checkout" at bounding box center [811, 399] width 106 height 14
